Goal: Task Accomplishment & Management: Manage account settings

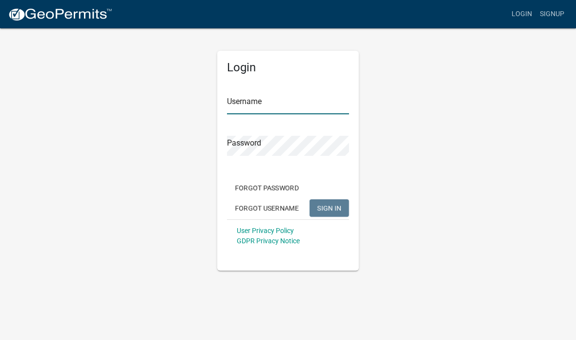
click at [302, 103] on input "Username" at bounding box center [288, 104] width 122 height 20
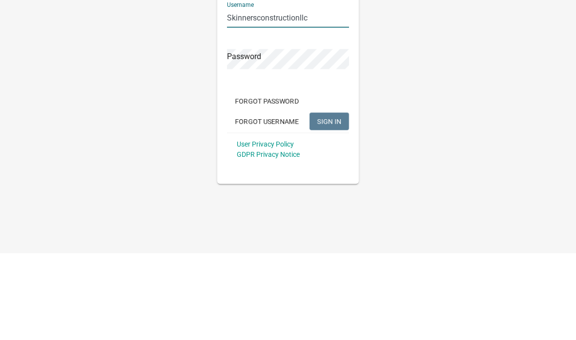
type input "Skinnersconstructionllc"
click at [251, 81] on form "Username Skinnersconstructionllc Password Forgot Password Forgot Username SIGN …" at bounding box center [288, 166] width 122 height 171
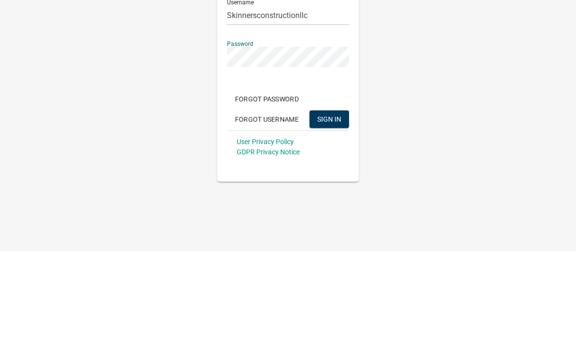
click at [493, 63] on div "Login Username Skinnersconstructionllc Password Forgot Password Forgot Username…" at bounding box center [288, 148] width 469 height 243
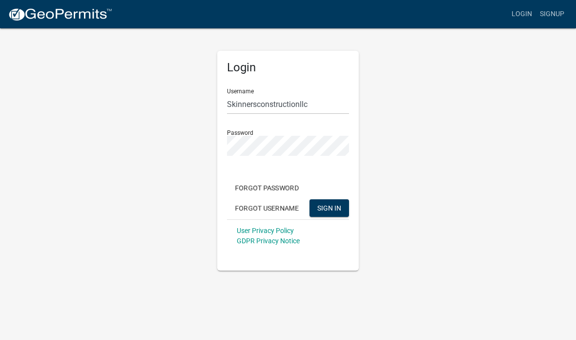
click at [327, 209] on span "SIGN IN" at bounding box center [329, 208] width 24 height 8
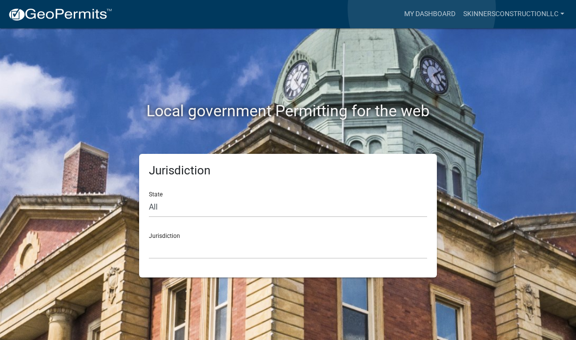
click at [422, 9] on link "My Dashboard" at bounding box center [429, 14] width 59 height 19
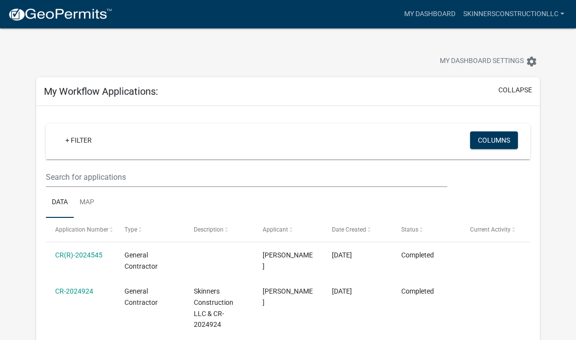
click at [502, 15] on link "SkinnersConstructionLLC" at bounding box center [514, 14] width 109 height 19
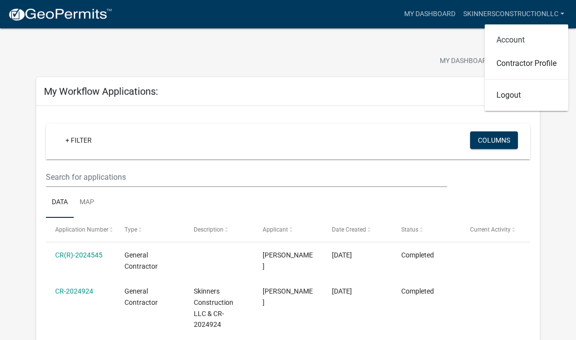
click at [515, 41] on link "Account" at bounding box center [527, 39] width 84 height 23
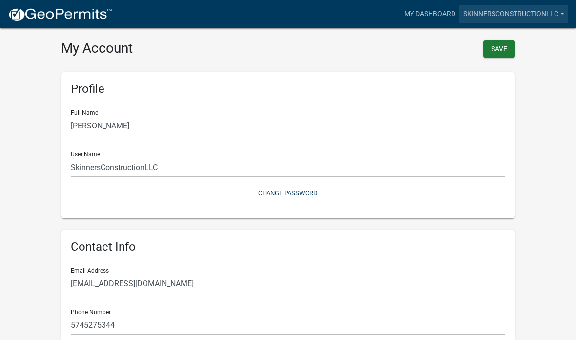
click at [517, 15] on link "SkinnersConstructionLLC" at bounding box center [514, 14] width 109 height 19
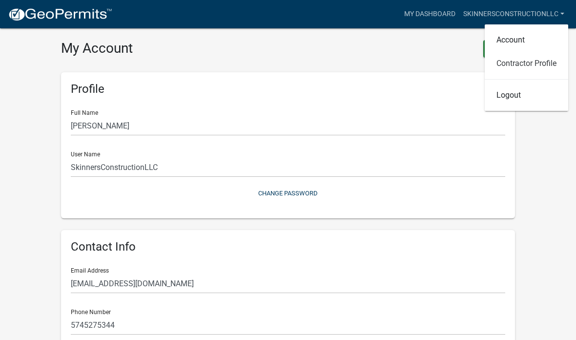
click at [532, 64] on link "Contractor Profile" at bounding box center [527, 63] width 84 height 23
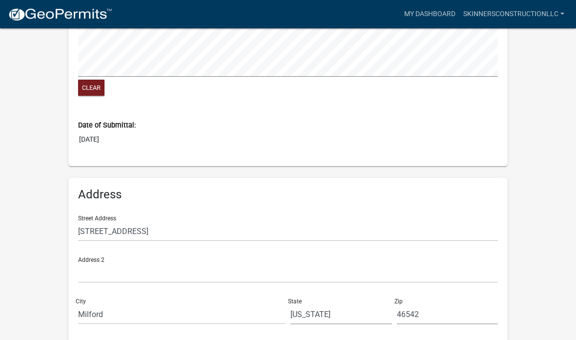
scroll to position [973, 0]
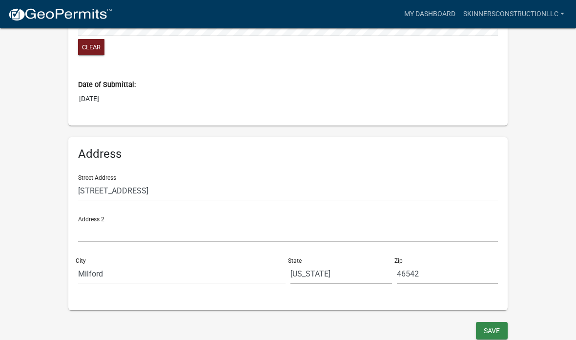
click at [486, 325] on button "Save" at bounding box center [492, 331] width 32 height 18
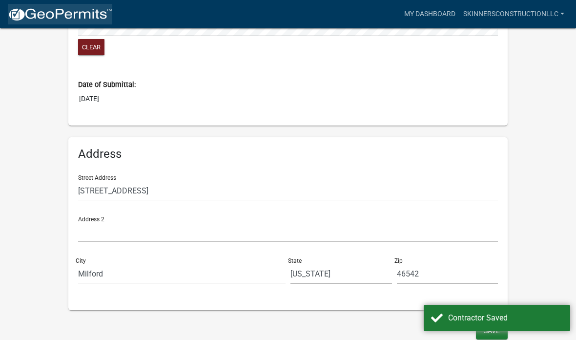
click at [44, 8] on img at bounding box center [60, 14] width 104 height 15
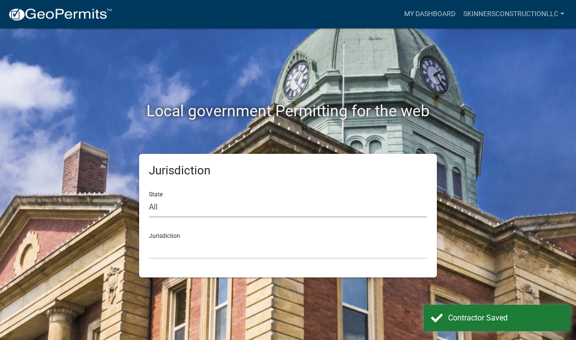
click at [289, 200] on select "All [US_STATE] [US_STATE] [US_STATE] [US_STATE] [US_STATE] [US_STATE] [US_STATE…" at bounding box center [288, 207] width 278 height 20
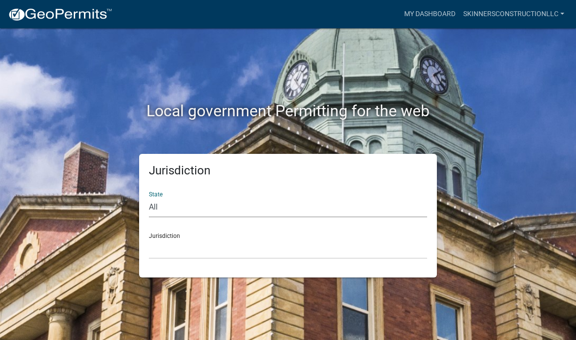
select select "[US_STATE]"
click at [242, 244] on select "City of [GEOGRAPHIC_DATA], [US_STATE] City of [GEOGRAPHIC_DATA], [US_STATE] Cit…" at bounding box center [288, 249] width 278 height 20
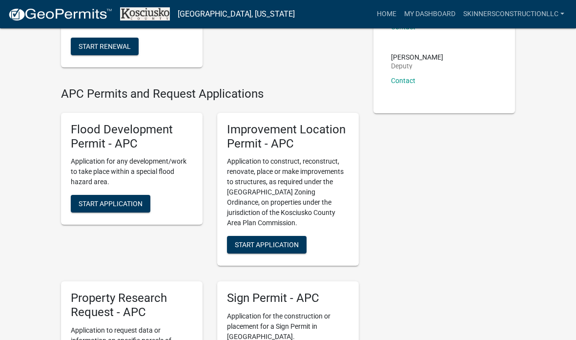
scroll to position [165, 0]
click at [320, 133] on h5 "Improvement Location Permit - APC" at bounding box center [288, 137] width 122 height 28
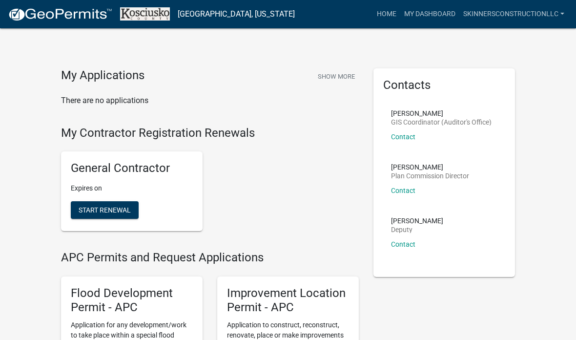
scroll to position [0, 0]
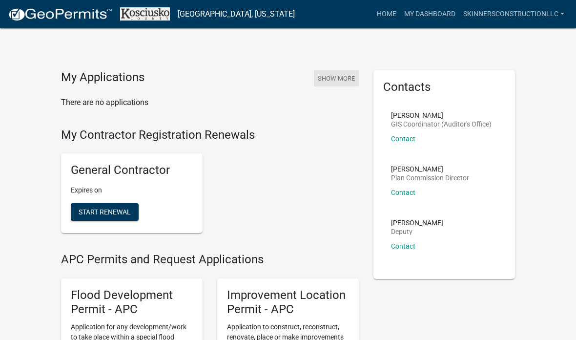
click at [340, 75] on button "Show More" at bounding box center [336, 78] width 45 height 16
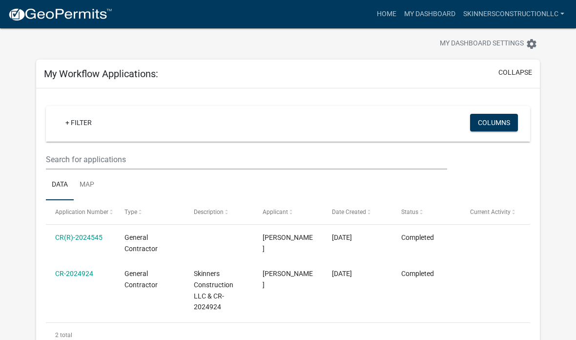
scroll to position [16, 0]
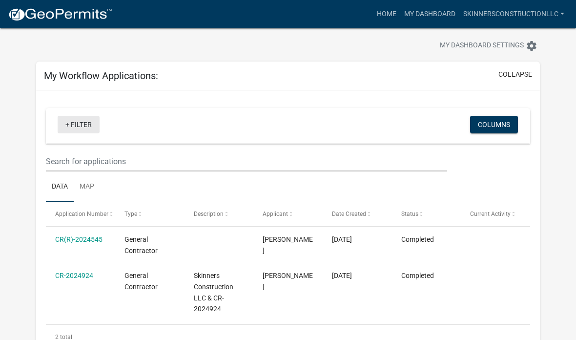
click at [70, 119] on link "+ Filter" at bounding box center [79, 125] width 42 height 18
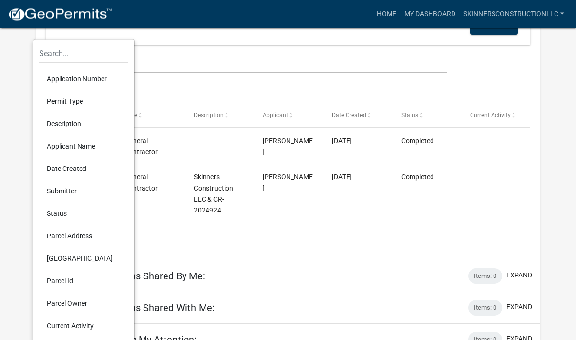
scroll to position [120, 0]
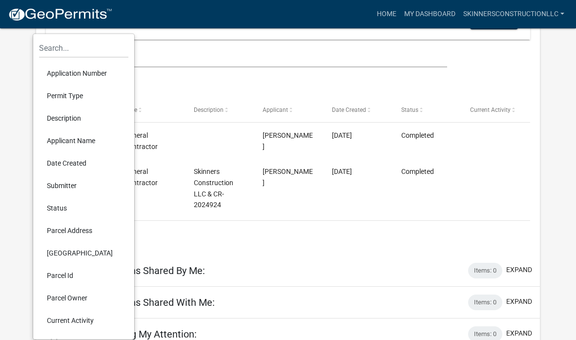
click at [57, 209] on li "Status" at bounding box center [83, 208] width 89 height 22
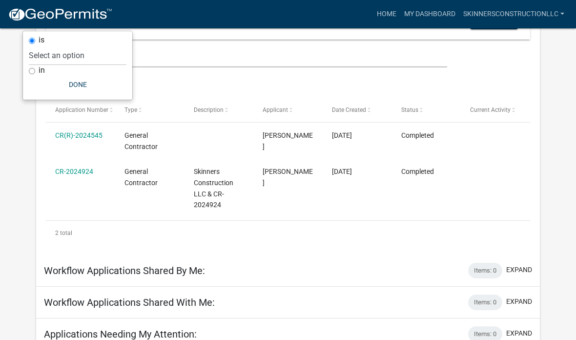
click at [519, 267] on button "expand" at bounding box center [519, 270] width 26 height 10
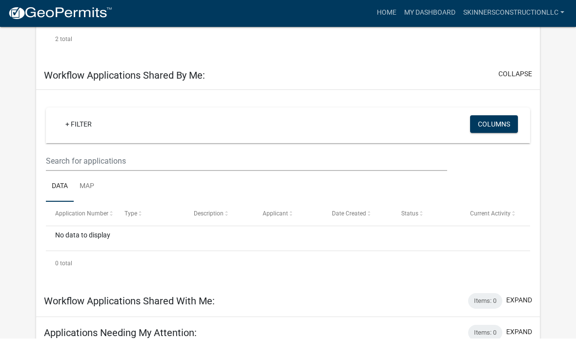
scroll to position [351, 0]
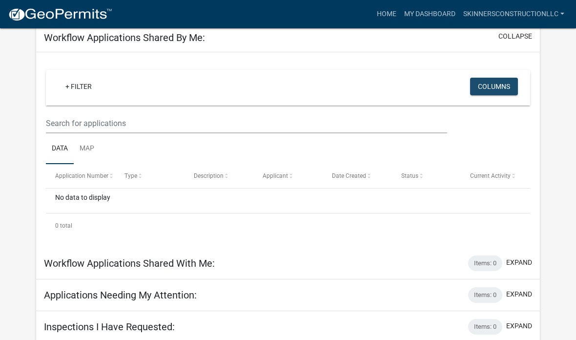
click at [494, 82] on button "Columns" at bounding box center [494, 87] width 48 height 18
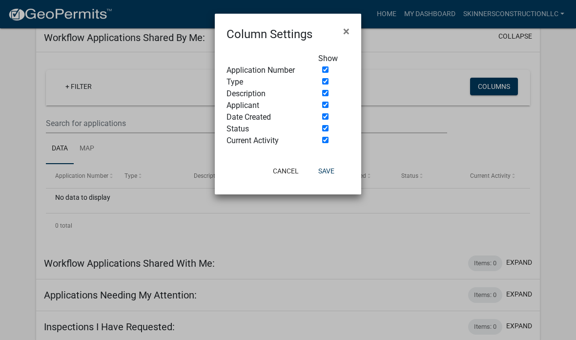
click at [548, 109] on ngb-modal-window "Column Settings × Show Application Number Type Description Applicant Date Creat…" at bounding box center [288, 170] width 576 height 340
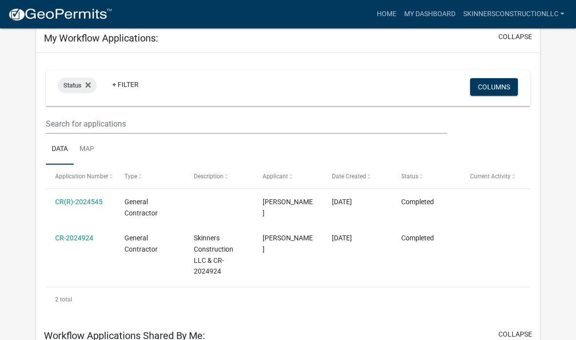
scroll to position [0, 0]
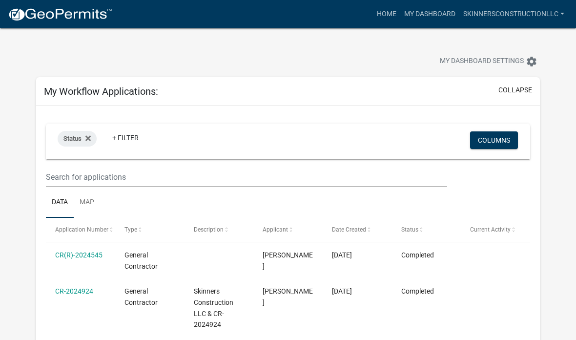
click at [531, 61] on icon "settings" at bounding box center [532, 62] width 12 height 12
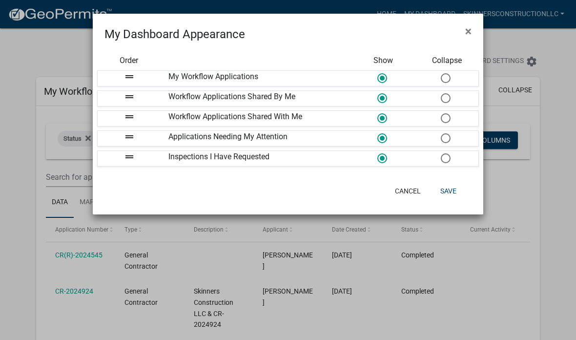
click at [445, 193] on button "Save" at bounding box center [449, 191] width 32 height 18
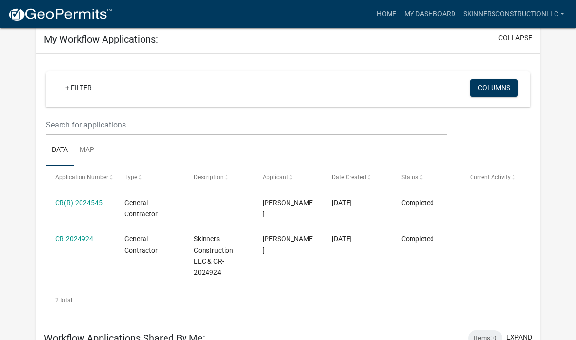
scroll to position [120, 0]
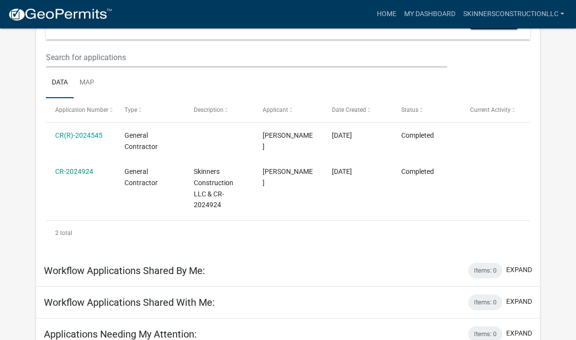
click at [519, 269] on button "expand" at bounding box center [519, 270] width 26 height 10
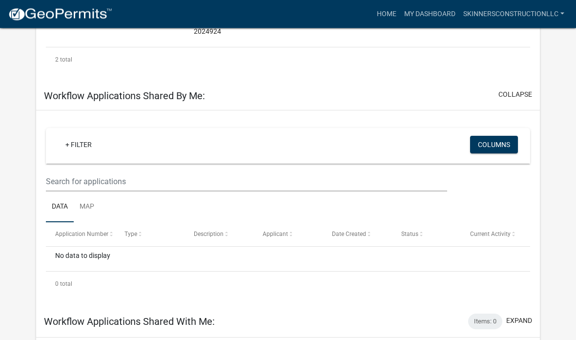
scroll to position [312, 0]
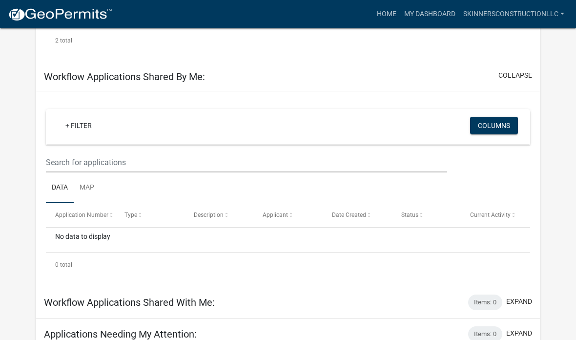
click at [514, 300] on button "expand" at bounding box center [519, 301] width 26 height 10
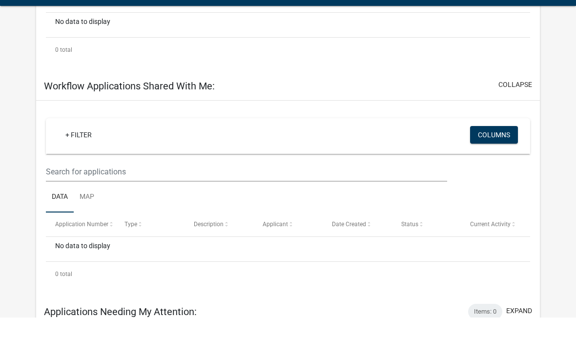
scroll to position [504, 0]
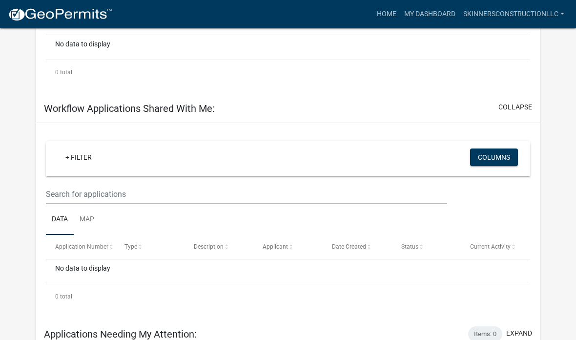
click at [518, 331] on button "expand" at bounding box center [519, 333] width 26 height 10
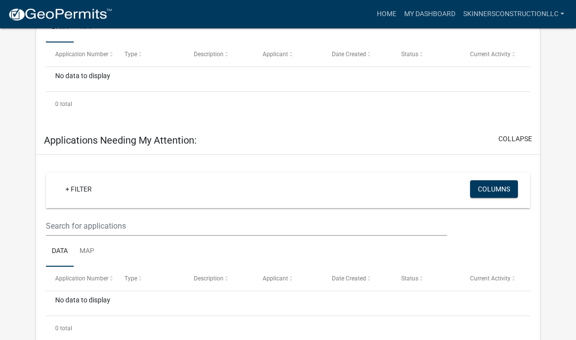
scroll to position [736, 0]
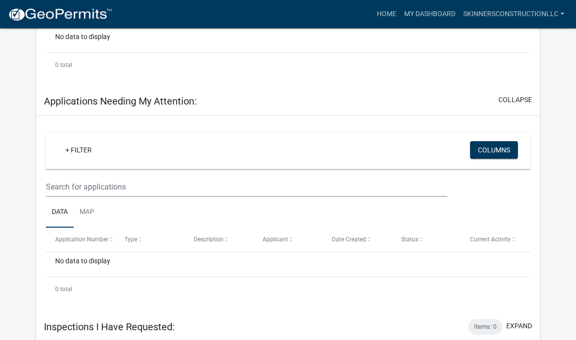
click at [519, 321] on button "expand" at bounding box center [519, 326] width 26 height 10
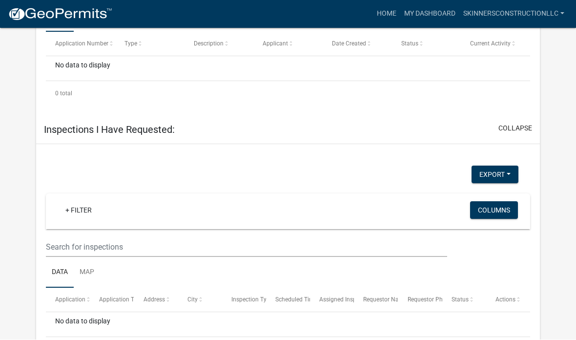
scroll to position [970, 0]
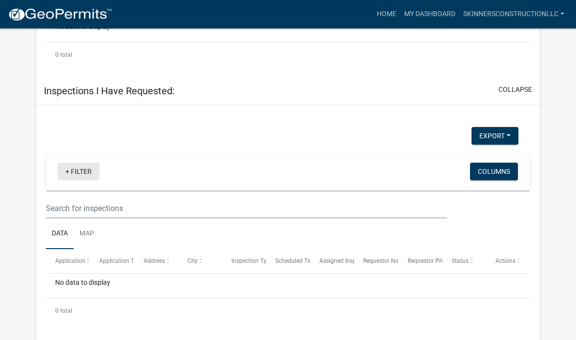
click at [62, 169] on link "+ Filter" at bounding box center [79, 172] width 42 height 18
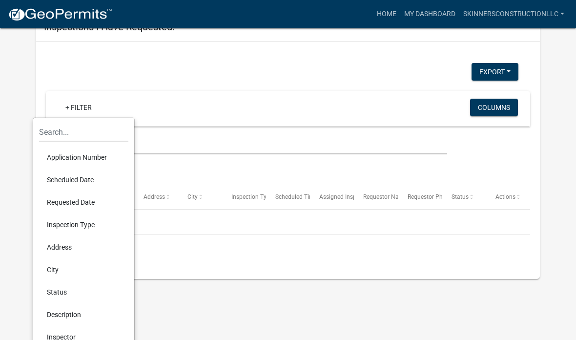
scroll to position [1073, 0]
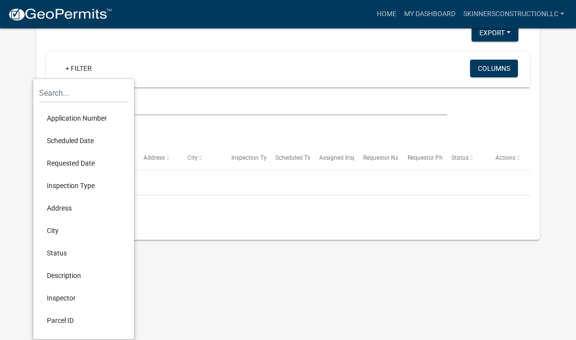
click at [55, 236] on li "City" at bounding box center [83, 230] width 89 height 22
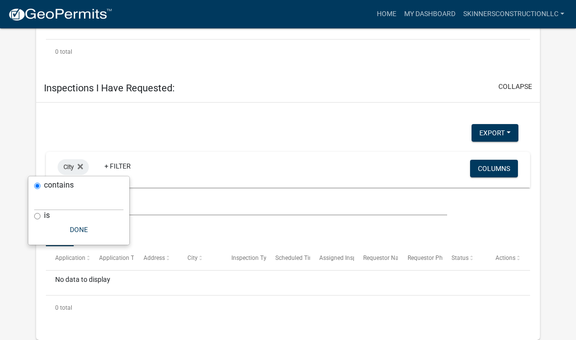
scroll to position [970, 0]
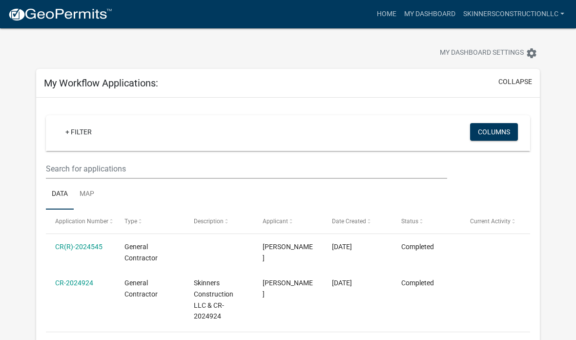
scroll to position [0, 0]
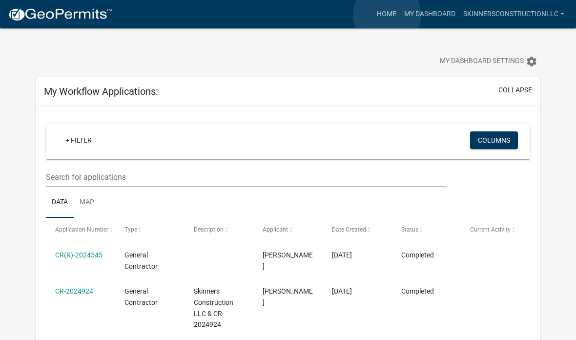
click at [387, 16] on link "Home" at bounding box center [386, 14] width 27 height 19
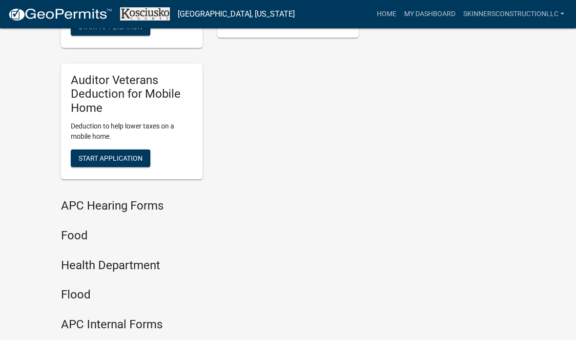
scroll to position [1311, 0]
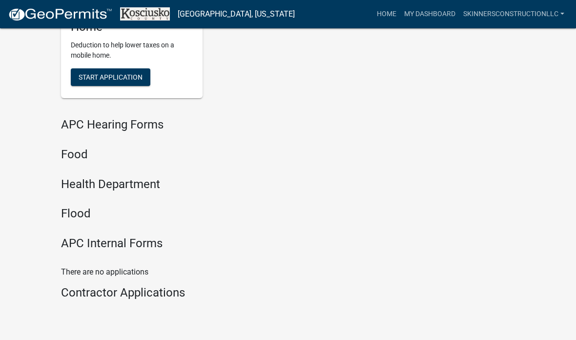
click at [95, 294] on h4 "Contractor Applications" at bounding box center [210, 293] width 298 height 14
click at [74, 242] on h4 "APC Internal Forms" at bounding box center [210, 243] width 298 height 14
click at [83, 190] on h4 "Health Department" at bounding box center [210, 184] width 298 height 14
click at [72, 153] on h4 "Food" at bounding box center [210, 154] width 298 height 14
click at [72, 124] on h4 "APC Hearing Forms" at bounding box center [210, 125] width 298 height 14
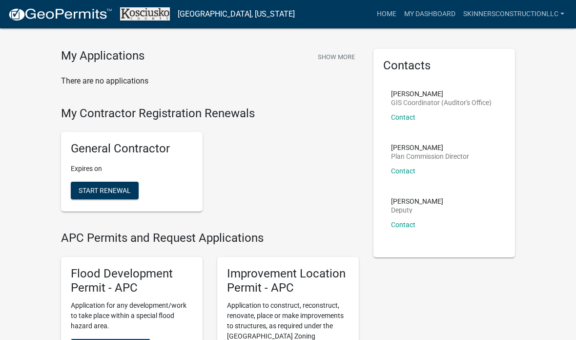
scroll to position [0, 0]
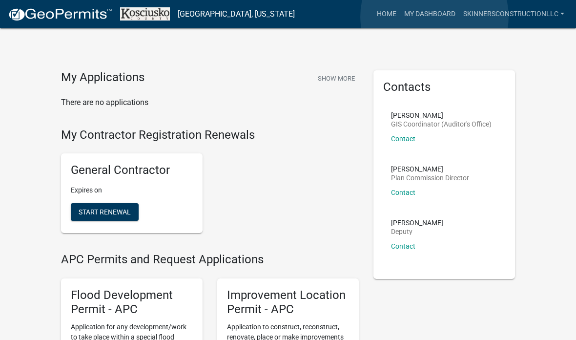
click at [435, 17] on link "My Dashboard" at bounding box center [429, 14] width 59 height 19
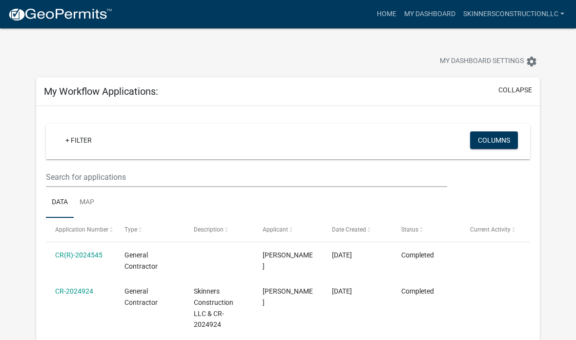
click at [512, 89] on button "collapse" at bounding box center [516, 90] width 34 height 10
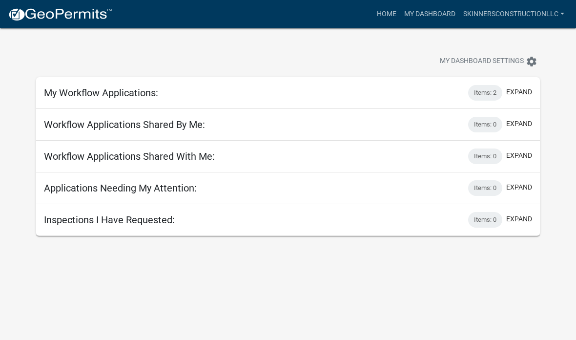
click at [513, 96] on button "expand" at bounding box center [519, 92] width 26 height 10
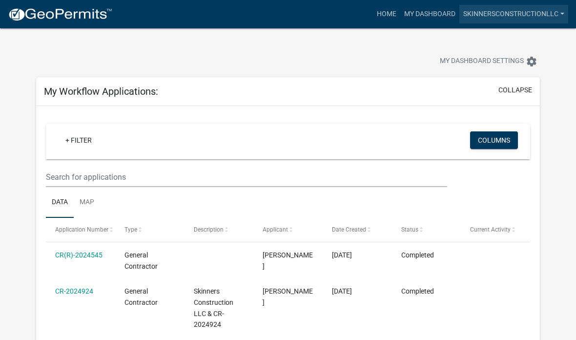
click at [512, 17] on link "SkinnersConstructionLLC" at bounding box center [514, 14] width 109 height 19
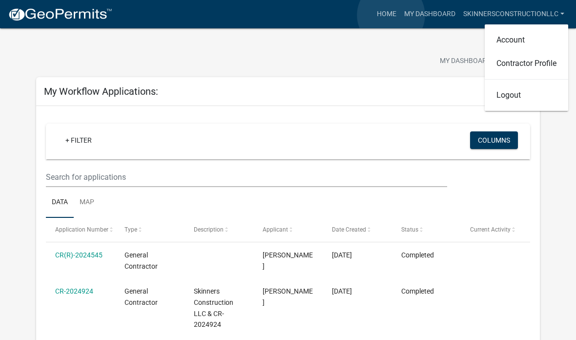
click at [391, 15] on link "Home" at bounding box center [386, 14] width 27 height 19
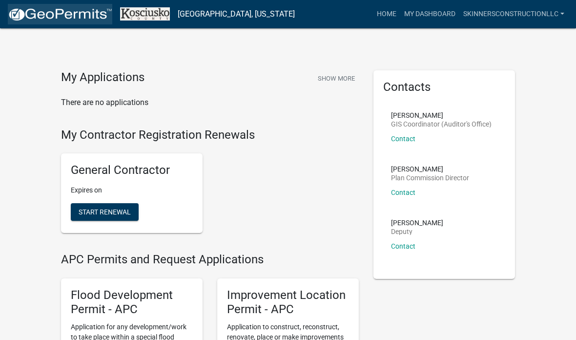
click at [21, 17] on img at bounding box center [60, 14] width 104 height 15
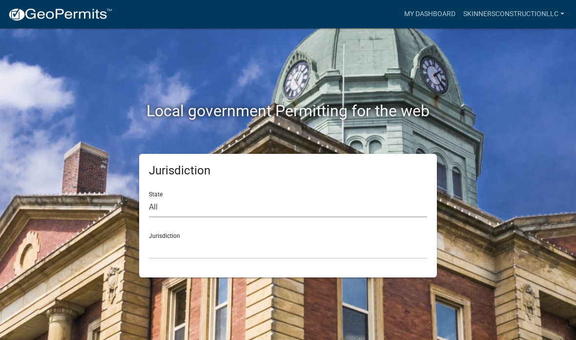
click at [269, 202] on select "All [US_STATE] [US_STATE] [US_STATE] [US_STATE] [US_STATE] [US_STATE] [US_STATE…" at bounding box center [288, 207] width 278 height 20
select select "[US_STATE]"
click at [265, 244] on select "City of [GEOGRAPHIC_DATA], [US_STATE] City of [GEOGRAPHIC_DATA], [US_STATE] Cit…" at bounding box center [288, 249] width 278 height 20
